Goal: Information Seeking & Learning: Learn about a topic

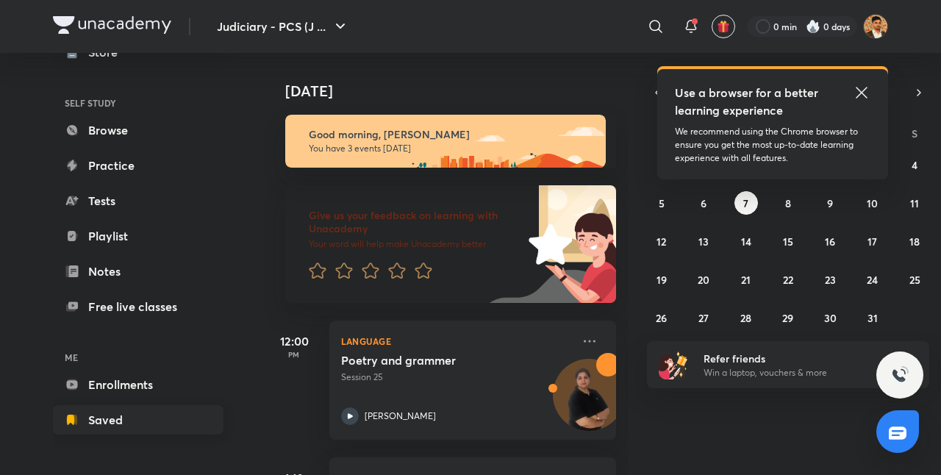
click at [114, 413] on link "Saved" at bounding box center [138, 419] width 171 height 29
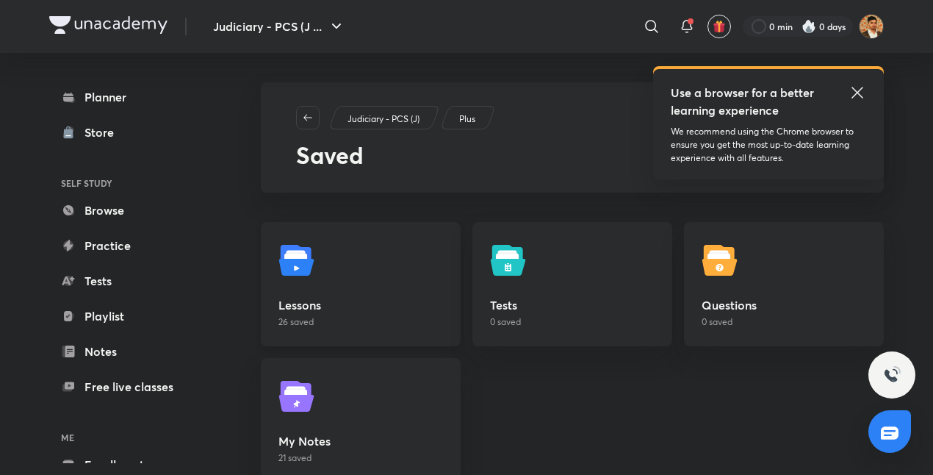
click at [332, 260] on link "Lessons 26 saved" at bounding box center [361, 284] width 200 height 124
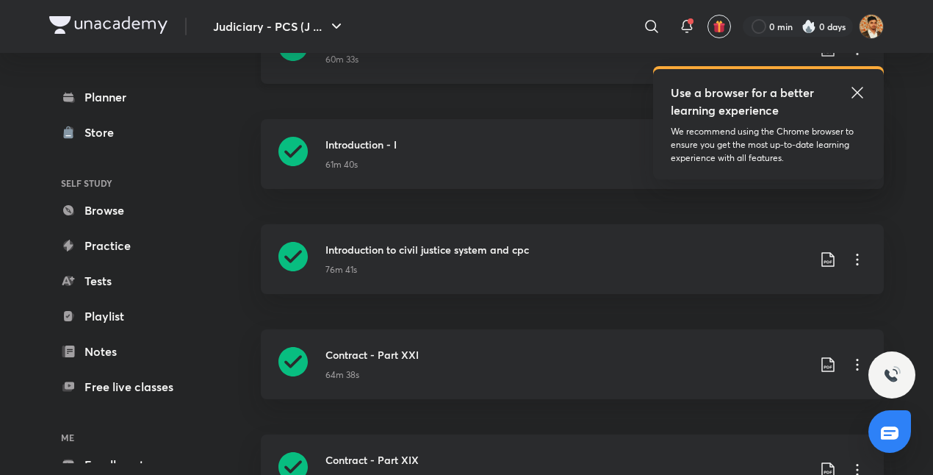
scroll to position [248, 0]
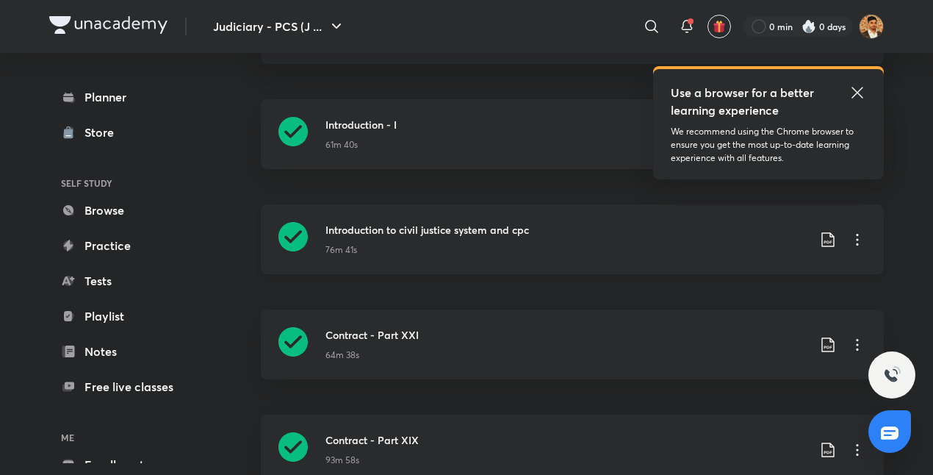
click at [857, 238] on icon at bounding box center [857, 240] width 2 height 12
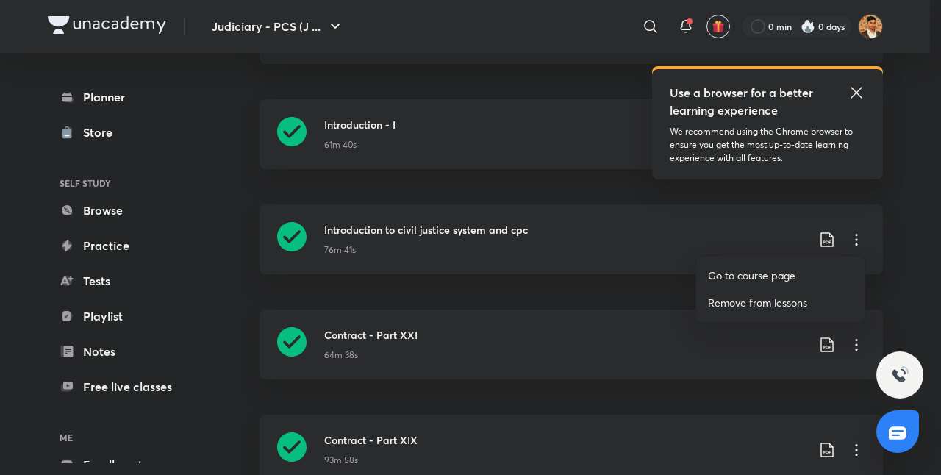
click at [767, 276] on p "Go to course page" at bounding box center [751, 275] width 87 height 15
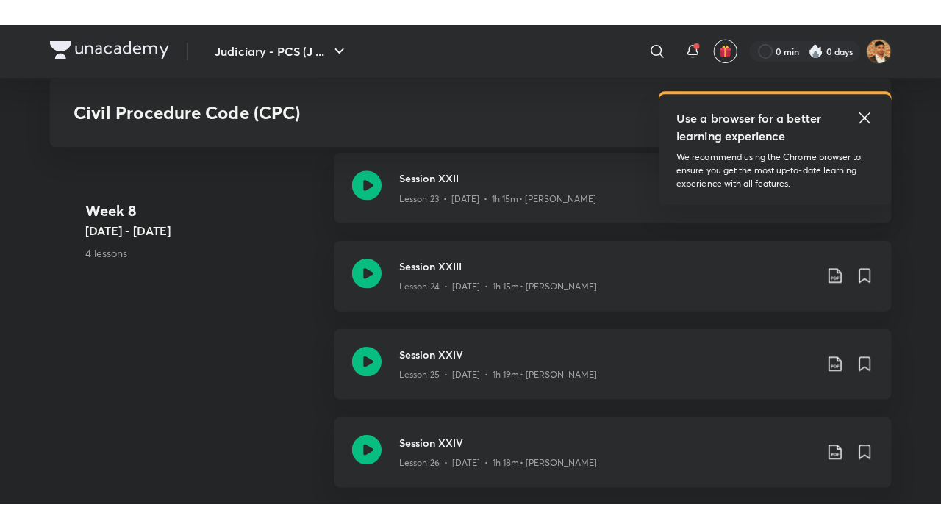
scroll to position [3324, 0]
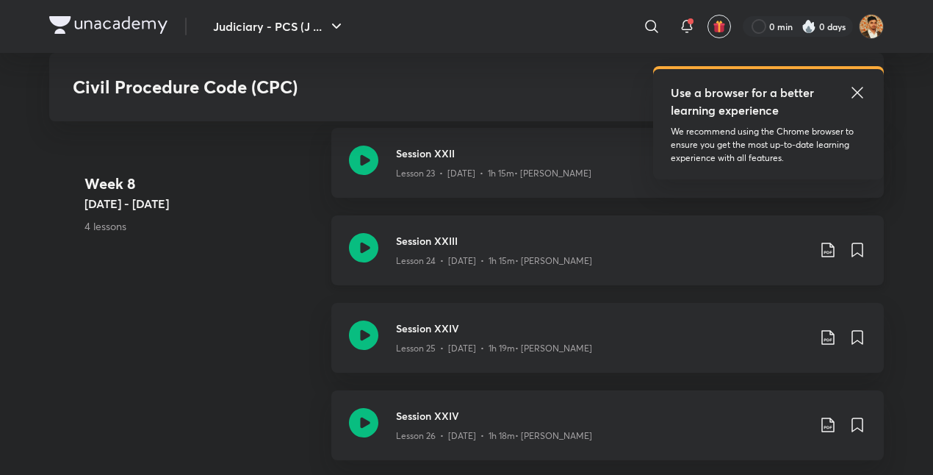
click at [367, 248] on icon at bounding box center [363, 247] width 29 height 29
